Goal: Task Accomplishment & Management: Manage account settings

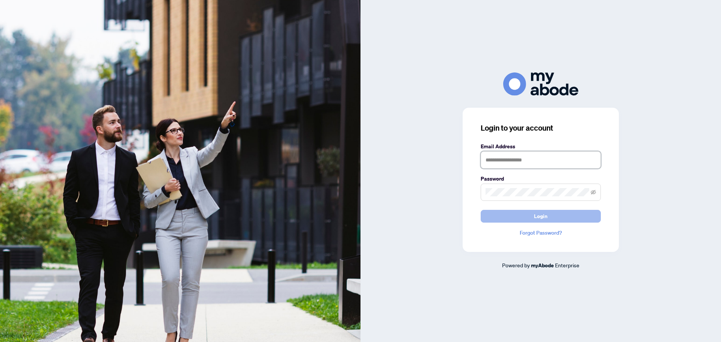
type input "**********"
click at [549, 215] on button "Login" at bounding box center [541, 216] width 120 height 13
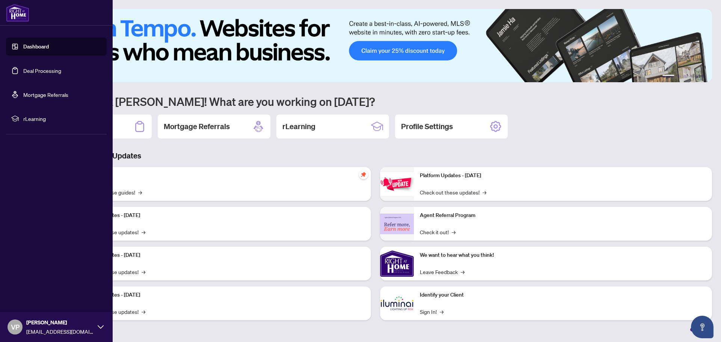
click at [45, 68] on link "Deal Processing" at bounding box center [42, 70] width 38 height 7
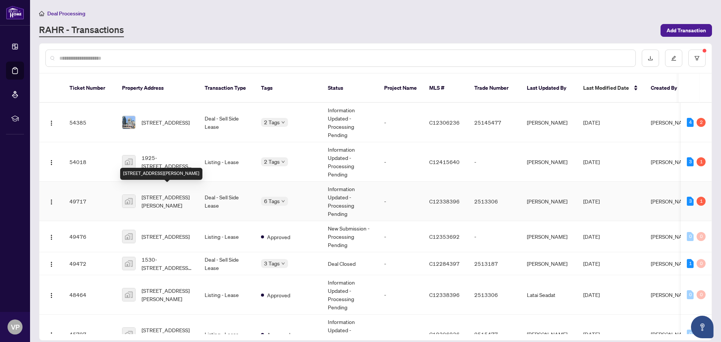
click at [159, 193] on span "[STREET_ADDRESS][PERSON_NAME]" at bounding box center [167, 201] width 51 height 17
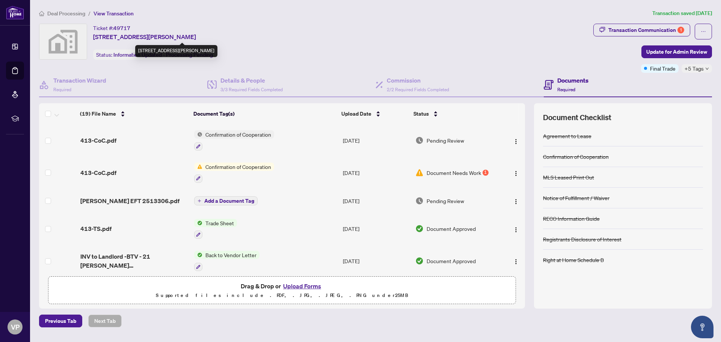
drag, startPoint x: 133, startPoint y: 27, endPoint x: 93, endPoint y: 32, distance: 40.1
click at [93, 32] on div "Ticket #: 49717 [STREET_ADDRESS][PERSON_NAME]" at bounding box center [144, 33] width 103 height 18
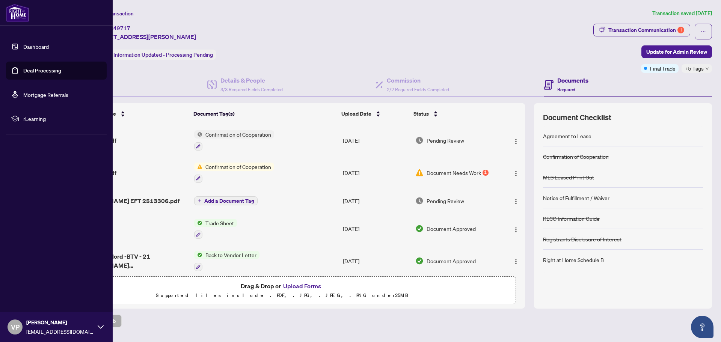
click at [45, 69] on link "Deal Processing" at bounding box center [42, 70] width 38 height 7
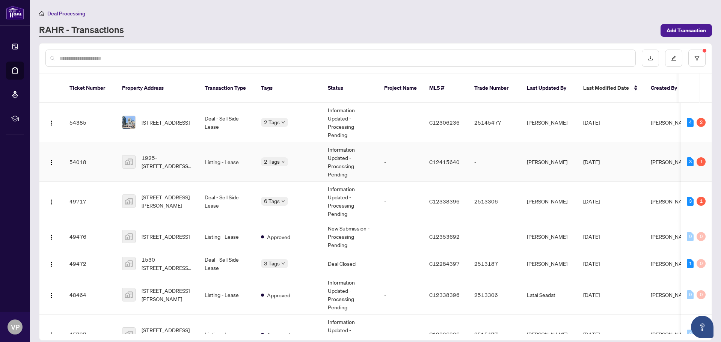
click at [336, 151] on td "Information Updated - Processing Pending" at bounding box center [350, 161] width 56 height 39
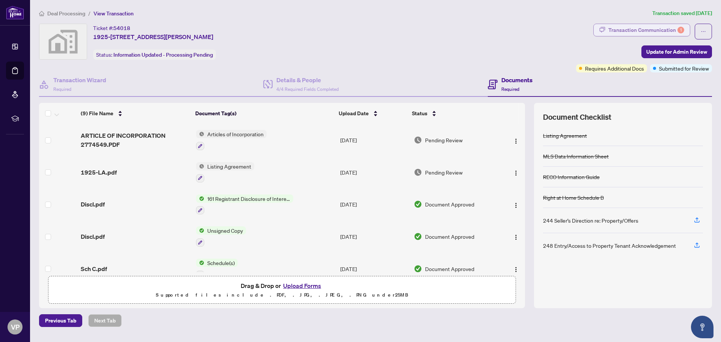
click at [647, 29] on div "Transaction Communication 1" at bounding box center [646, 30] width 76 height 12
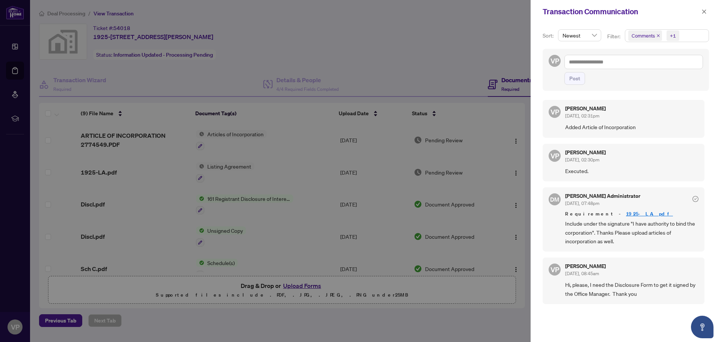
scroll to position [2, 0]
click at [703, 12] on icon "close" at bounding box center [704, 11] width 4 height 4
